Goal: Navigation & Orientation: Find specific page/section

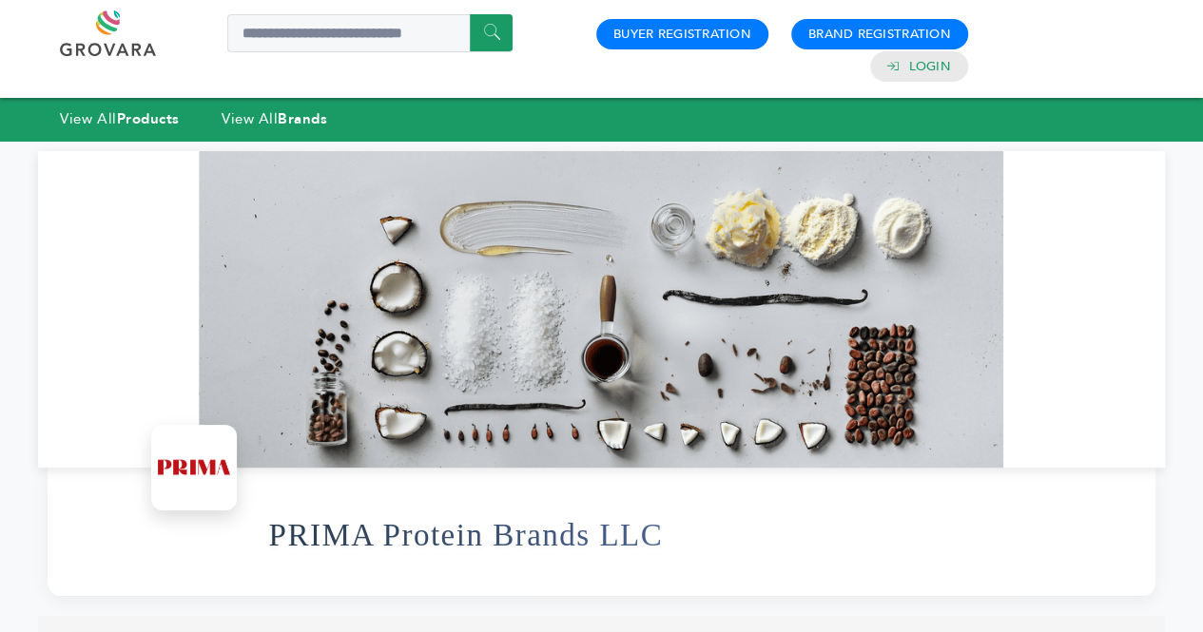
click at [260, 111] on link "View All Brands" at bounding box center [274, 118] width 106 height 19
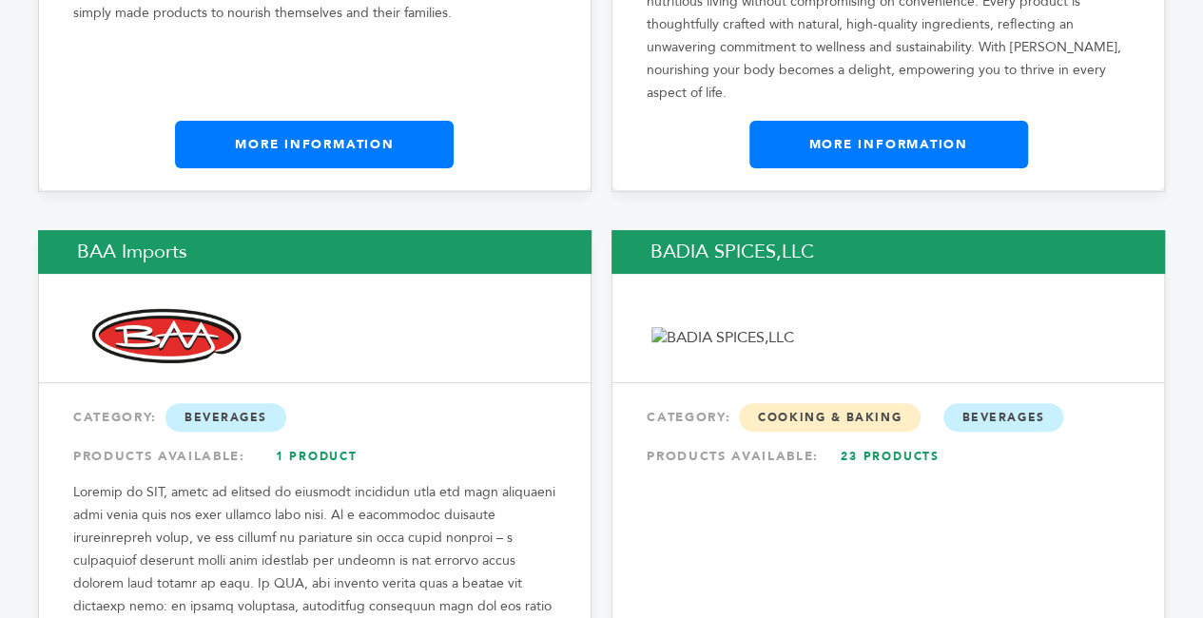
scroll to position [1270, 0]
